Goal: Information Seeking & Learning: Learn about a topic

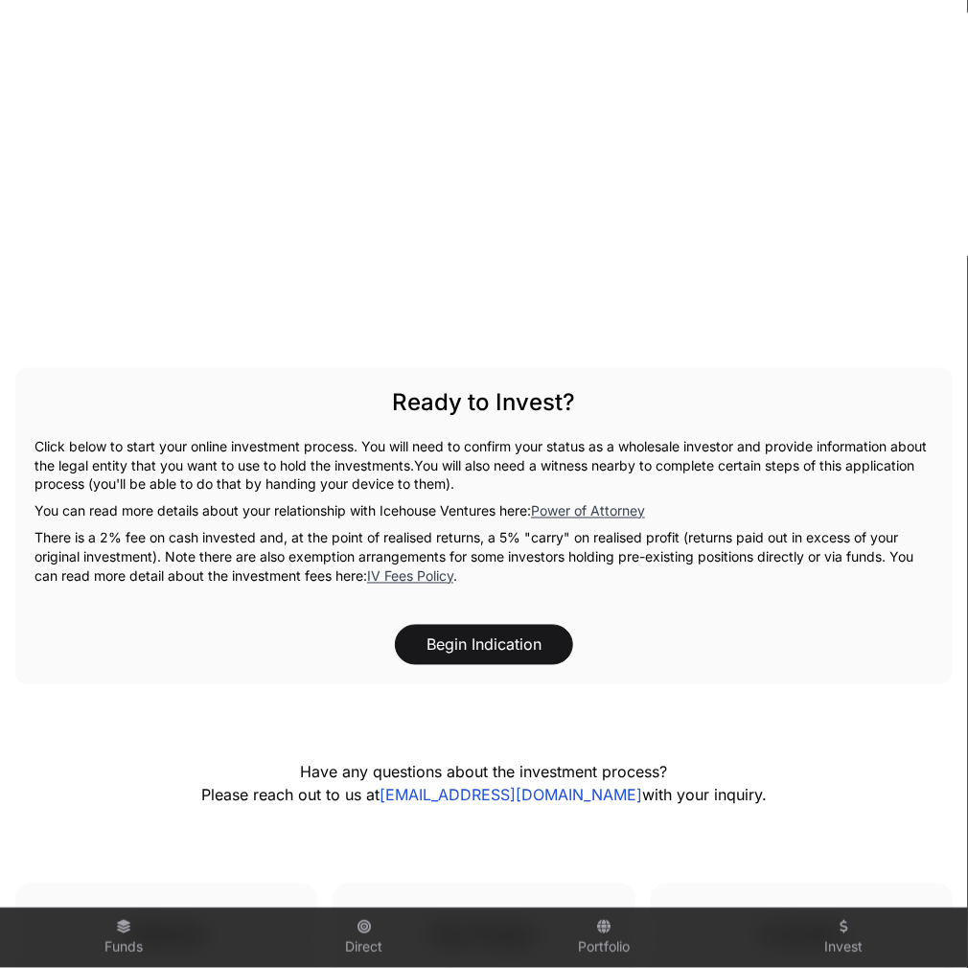
scroll to position [3614, 0]
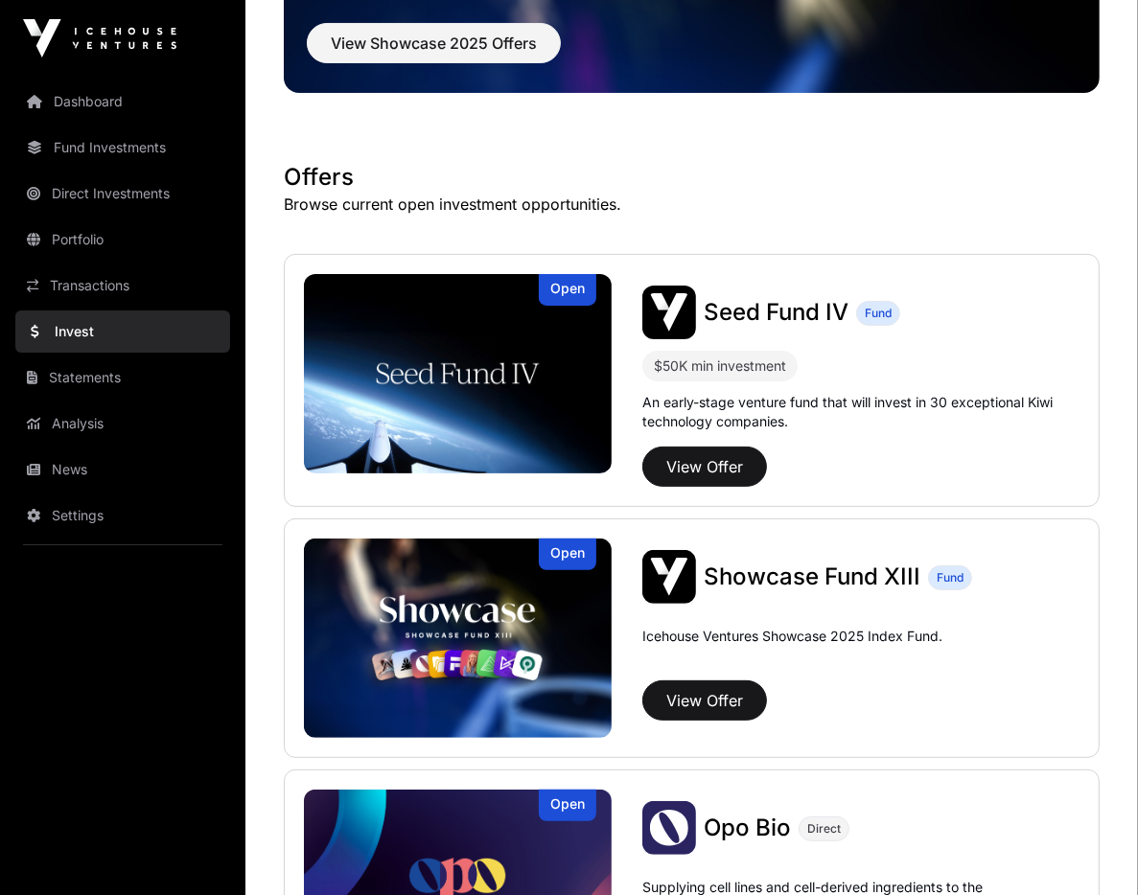
scroll to position [537, 0]
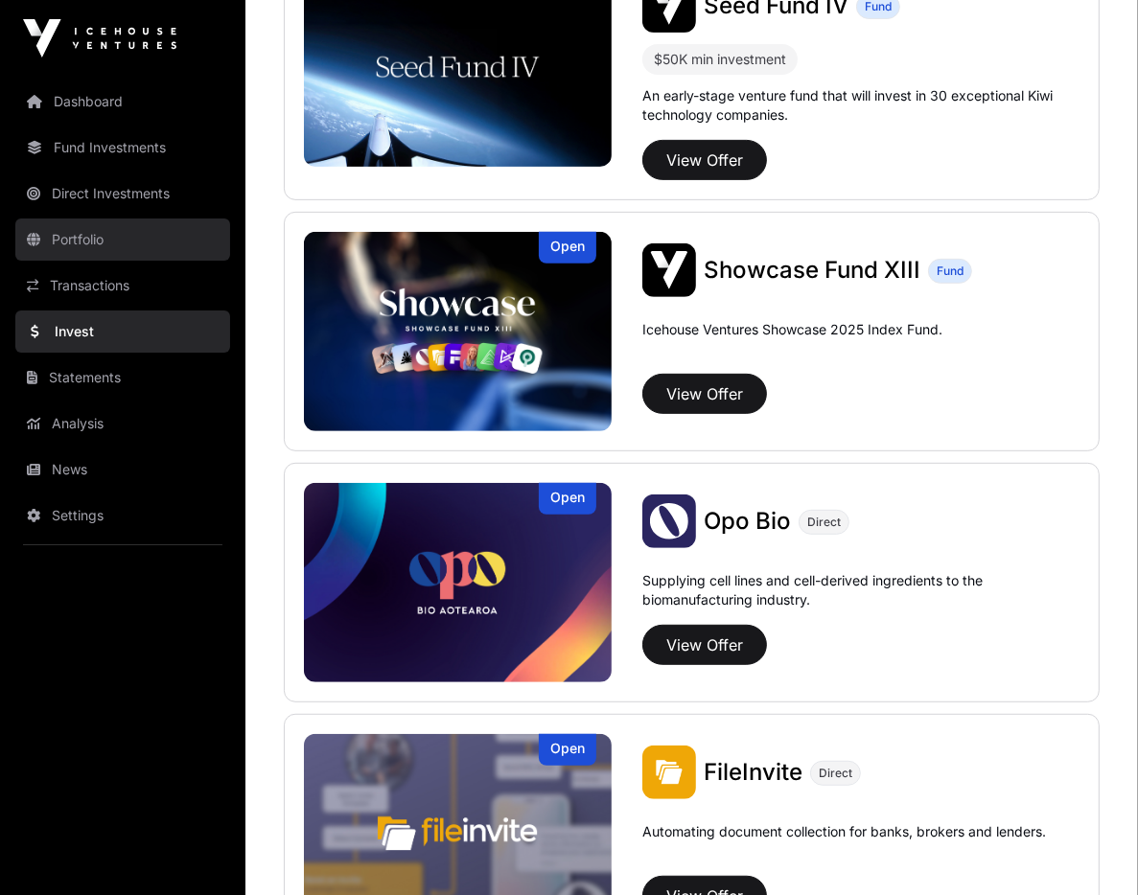
click at [104, 241] on link "Portfolio" at bounding box center [122, 240] width 215 height 42
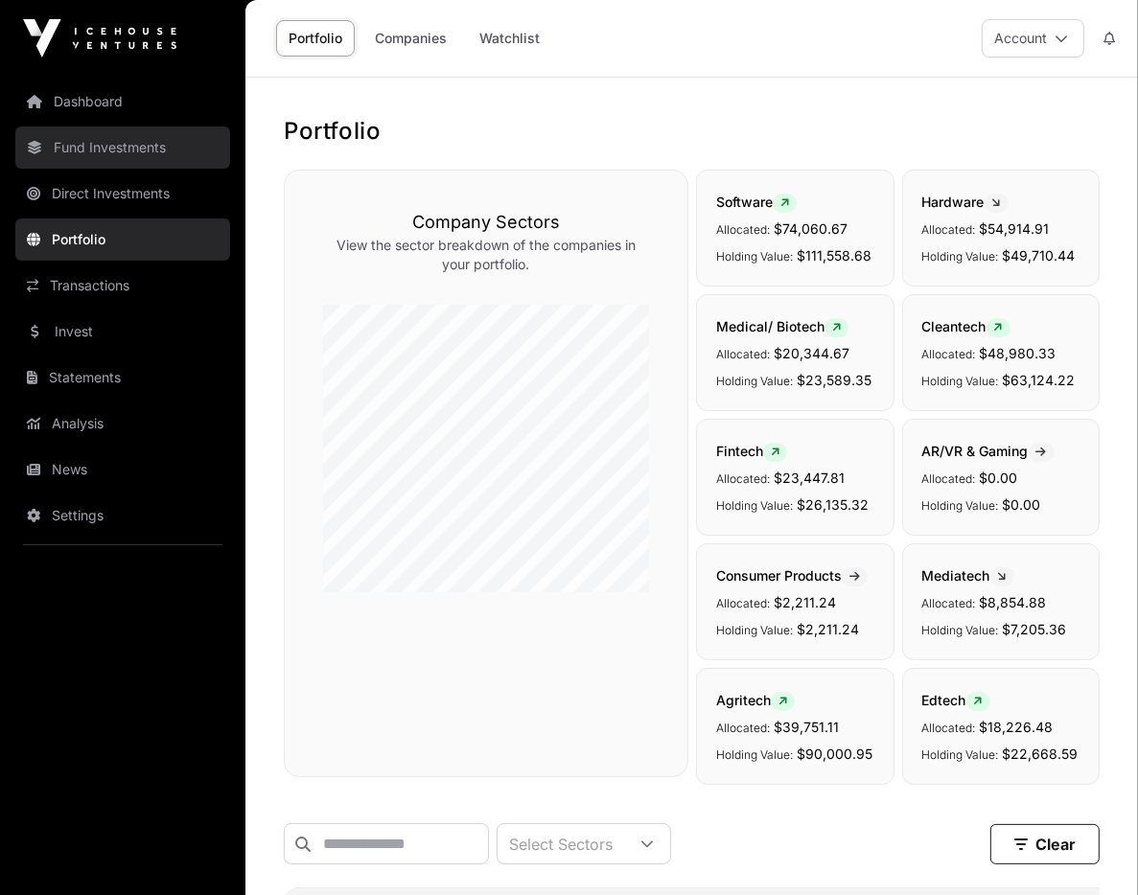
click at [113, 150] on link "Fund Investments" at bounding box center [122, 148] width 215 height 42
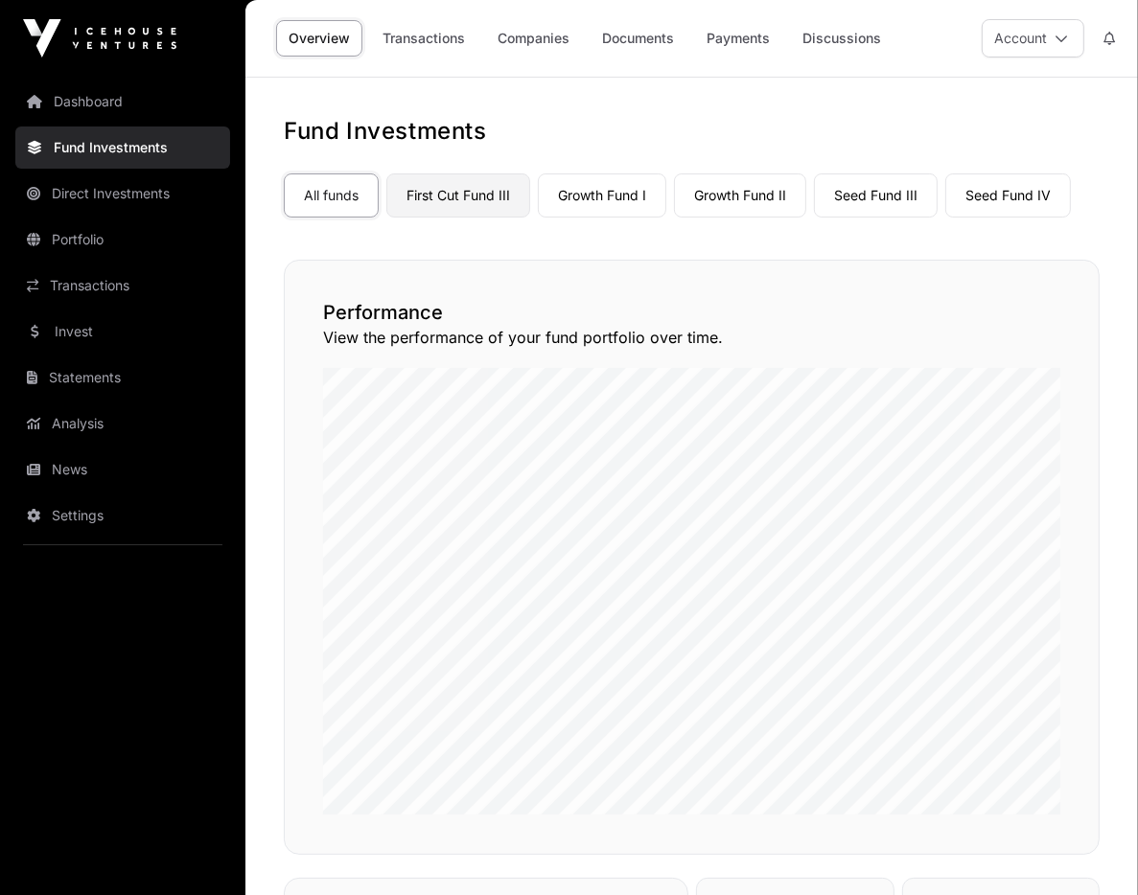
click at [462, 191] on link "First Cut Fund III" at bounding box center [458, 195] width 144 height 44
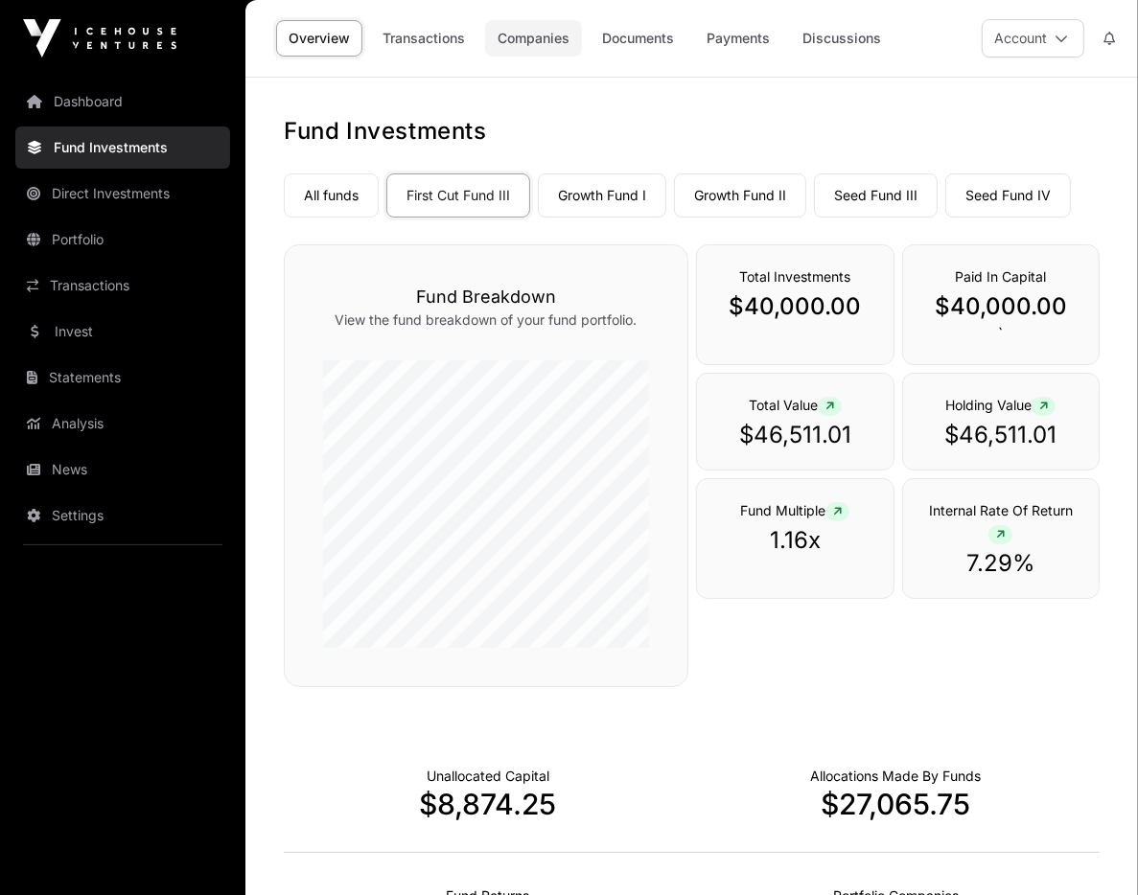
click at [525, 41] on link "Companies" at bounding box center [533, 38] width 97 height 36
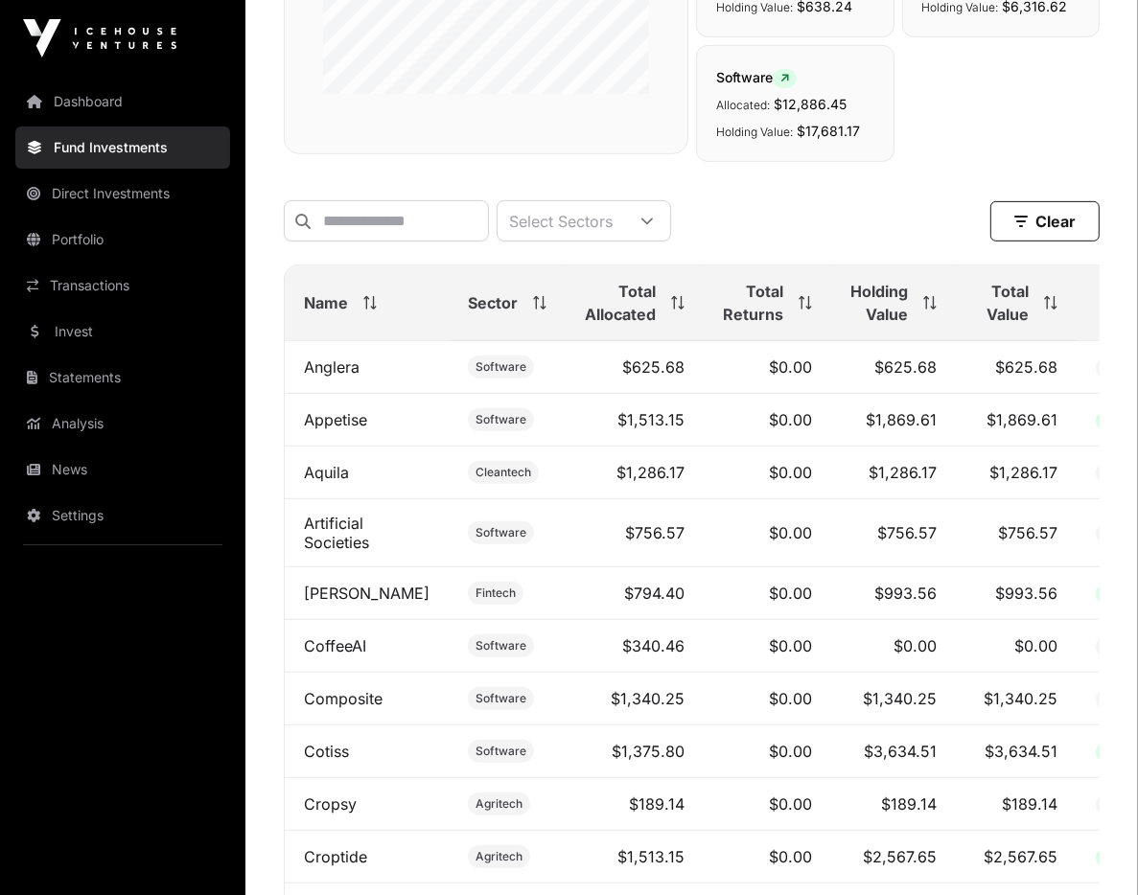
scroll to position [613, 0]
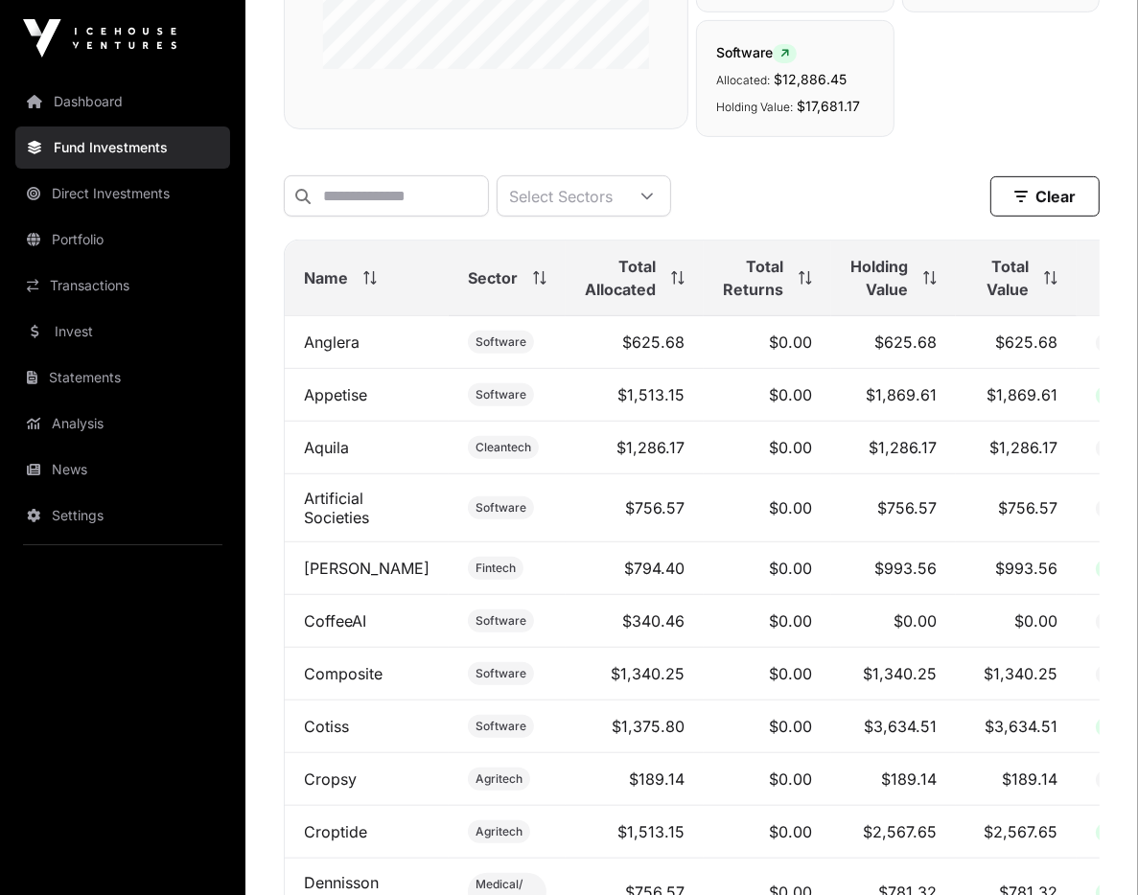
click at [996, 288] on span "Total Value" at bounding box center [1002, 278] width 54 height 46
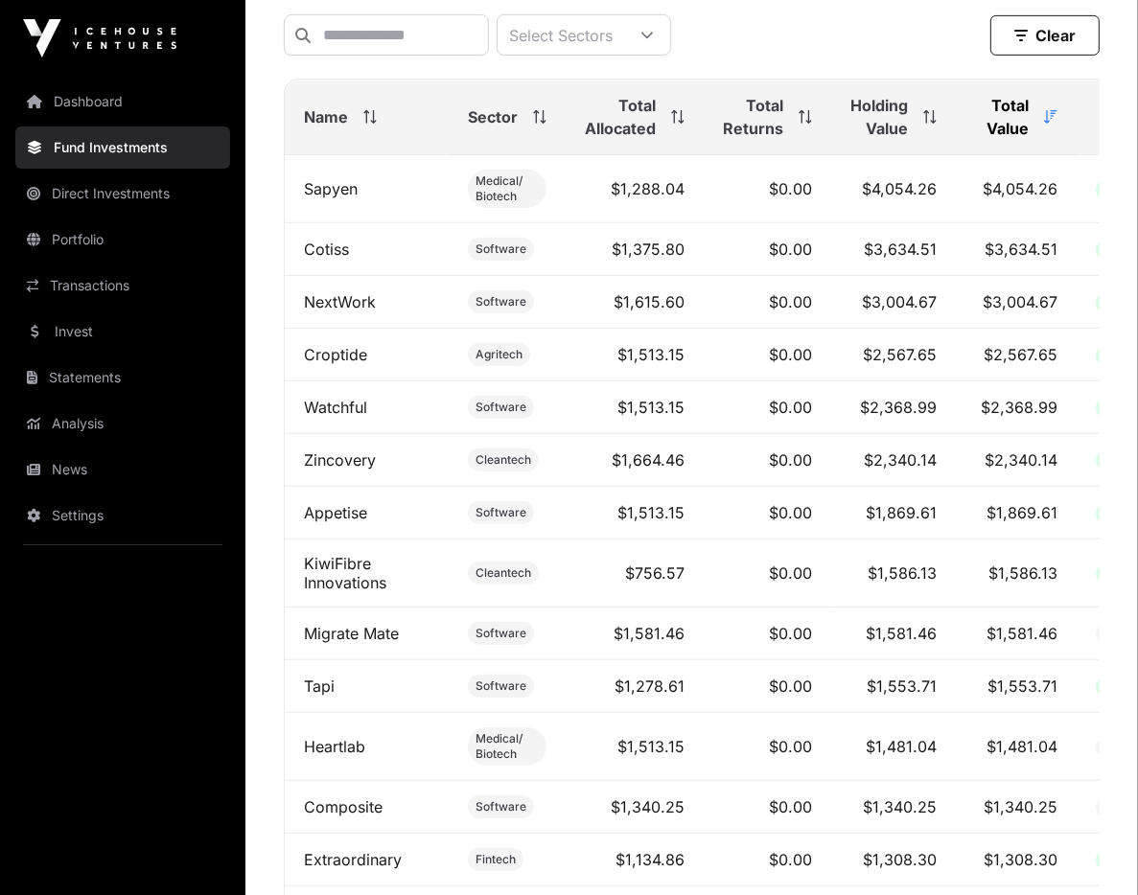
scroll to position [767, 0]
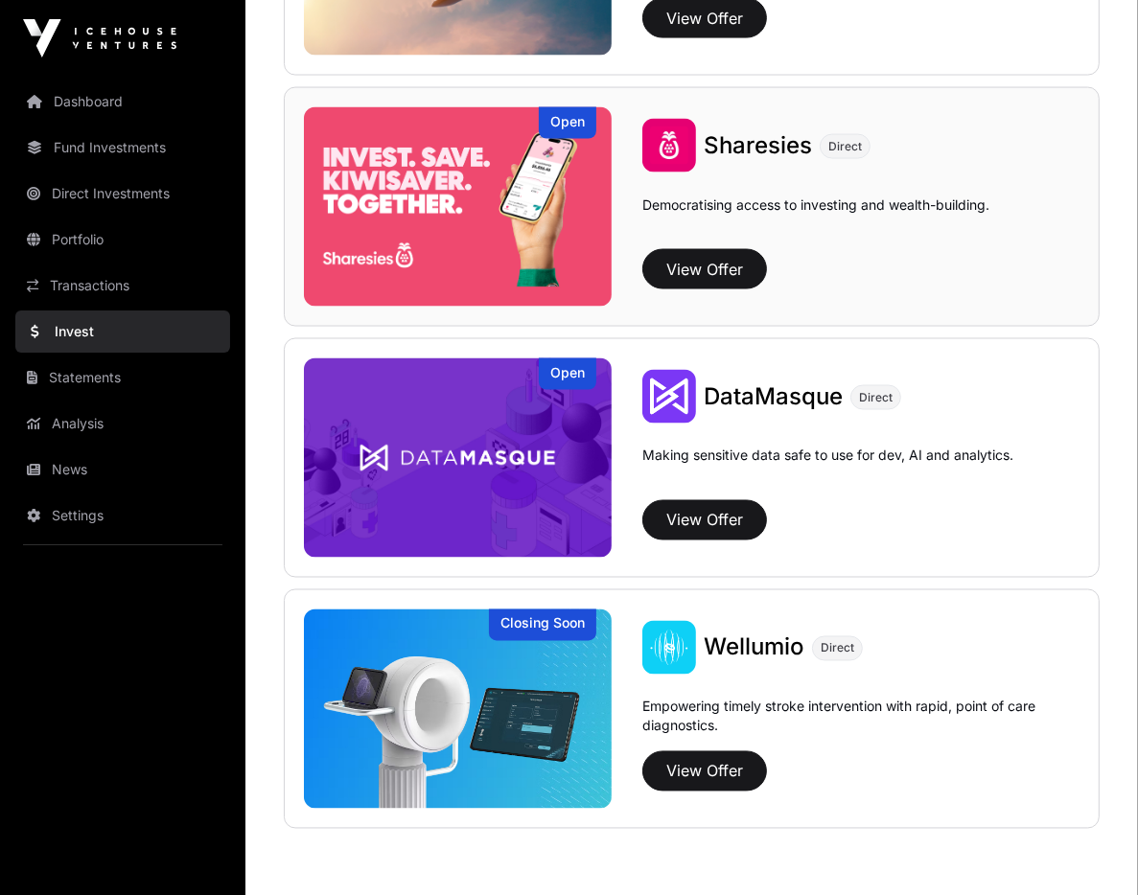
scroll to position [2509, 0]
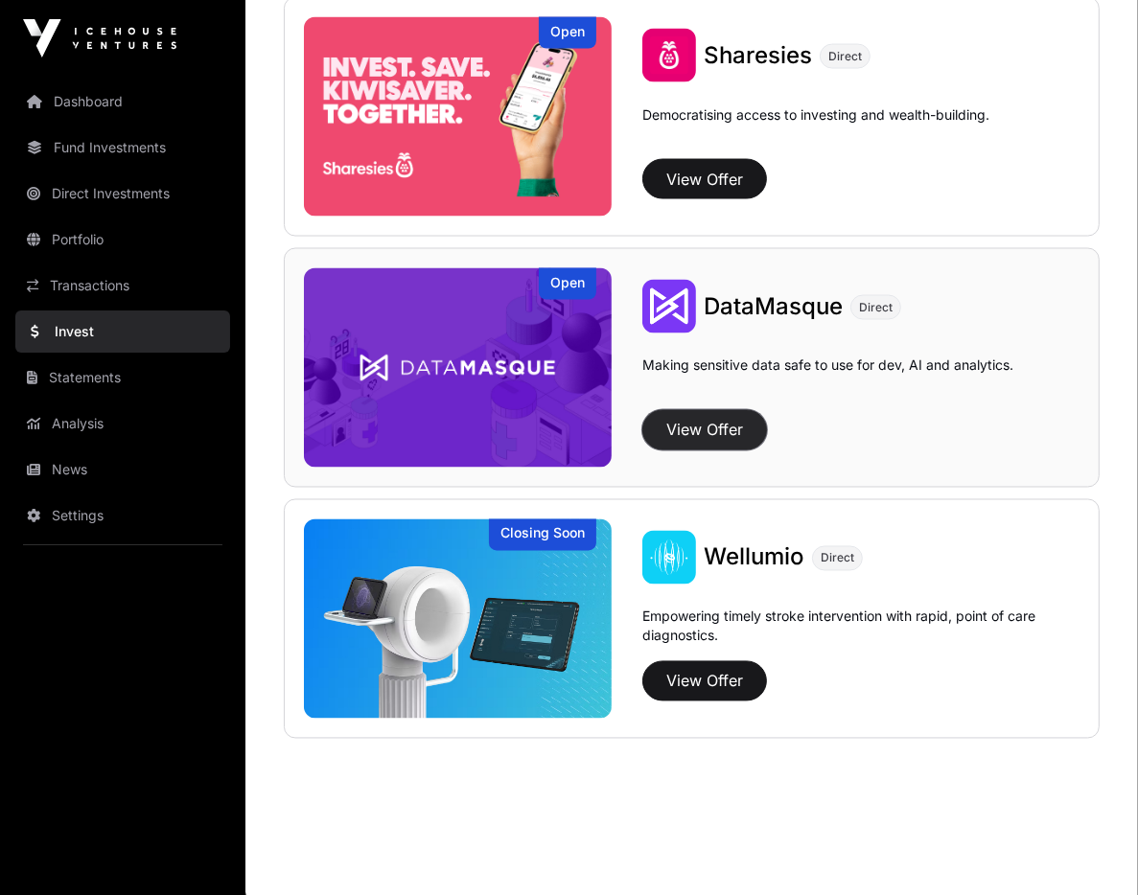
click at [718, 421] on button "View Offer" at bounding box center [704, 430] width 125 height 40
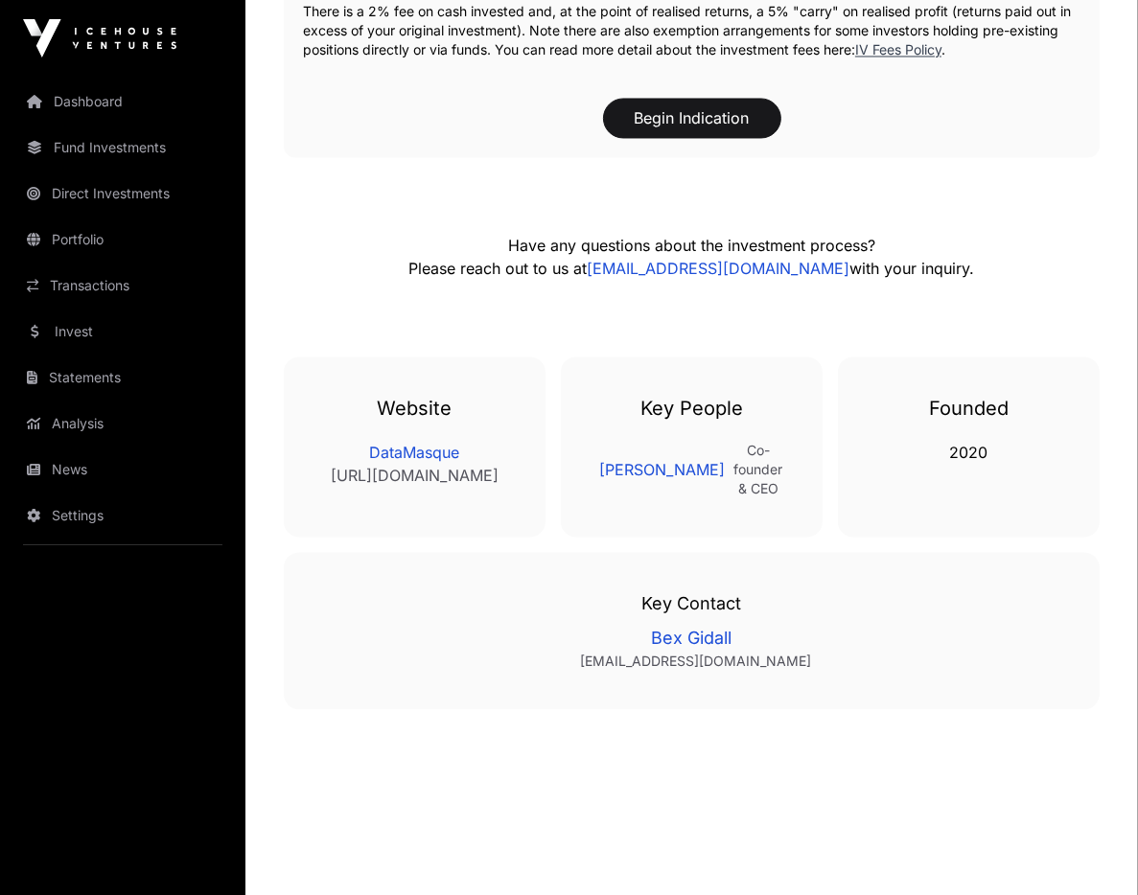
scroll to position [2967, 0]
click at [87, 458] on link "News" at bounding box center [122, 470] width 215 height 42
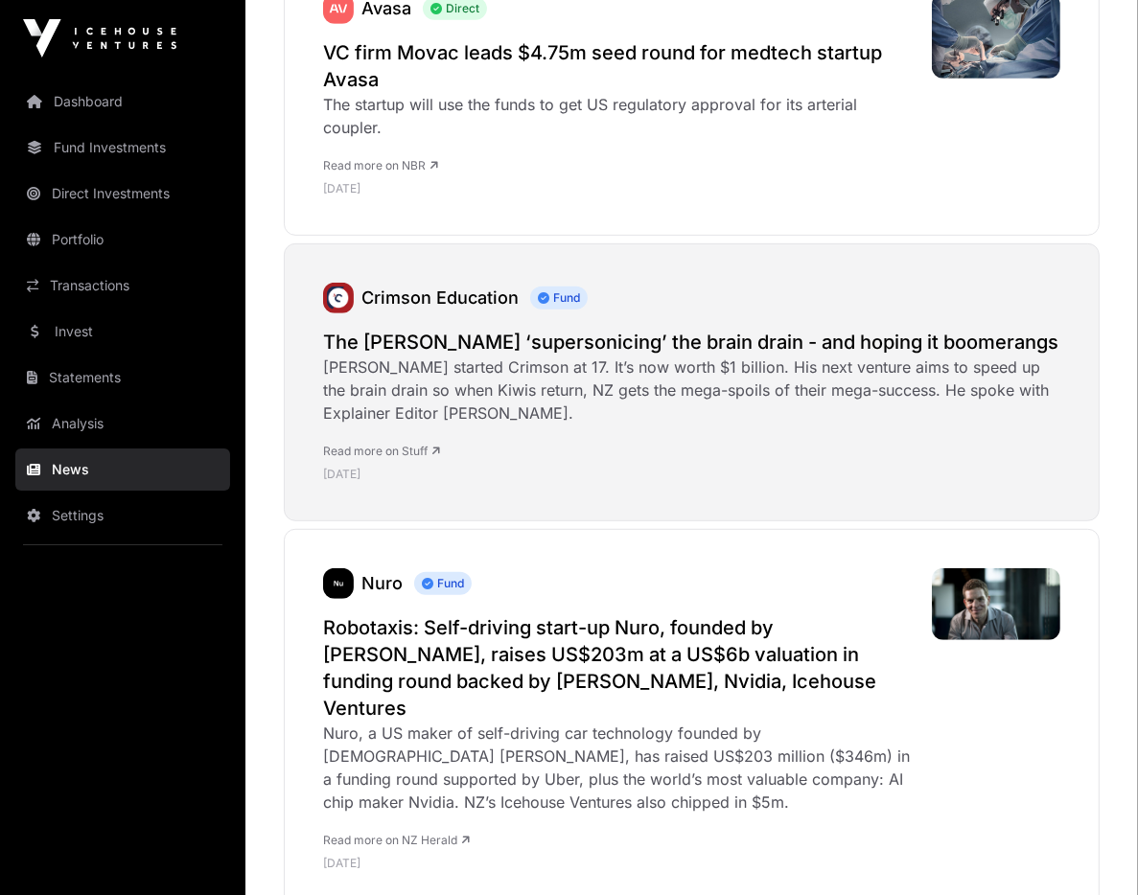
scroll to position [843, 0]
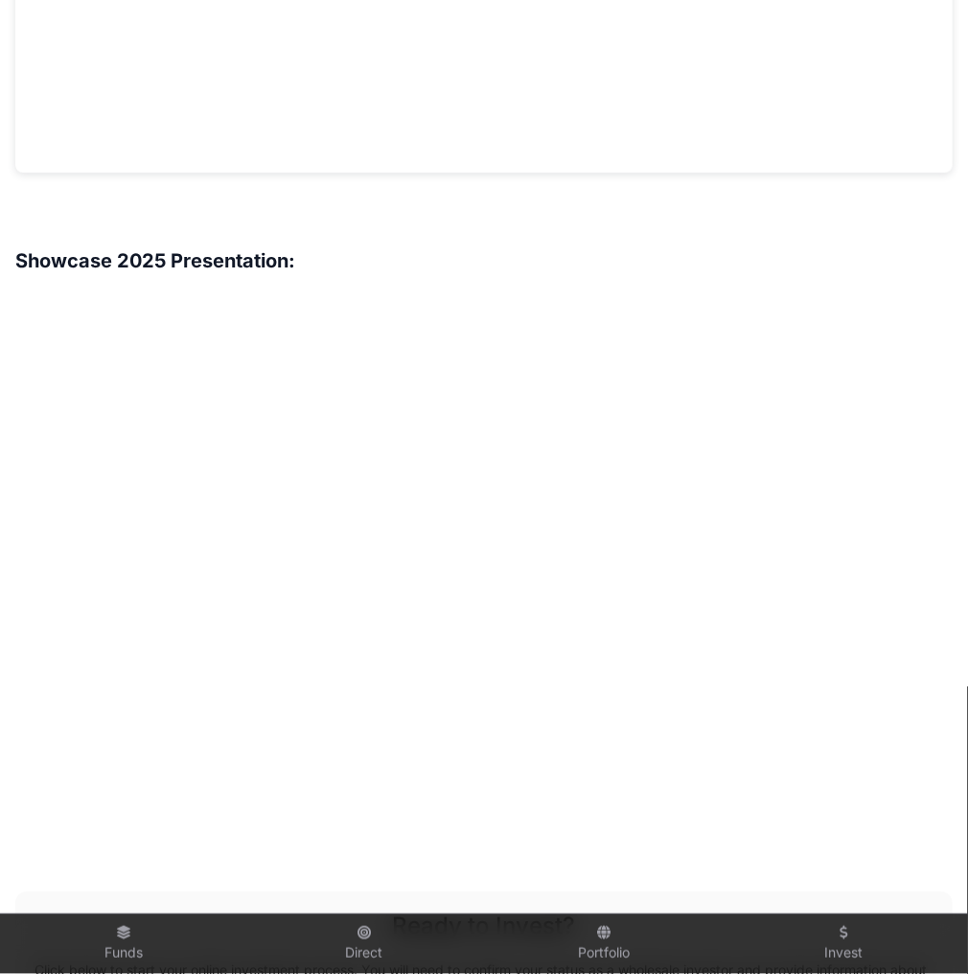
scroll to position [1988, 0]
